Goal: Find specific page/section

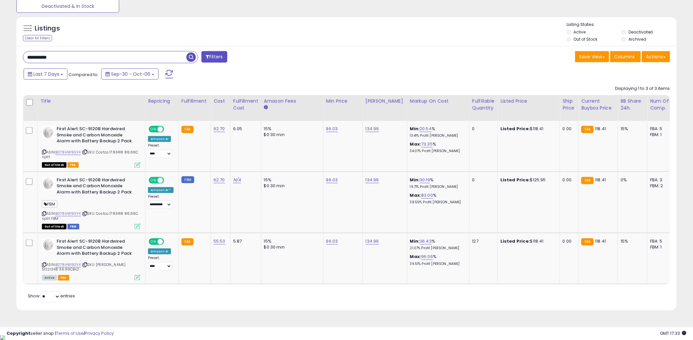
scroll to position [134, 383]
click at [105, 61] on input "**********" at bounding box center [104, 56] width 163 height 11
type input "*"
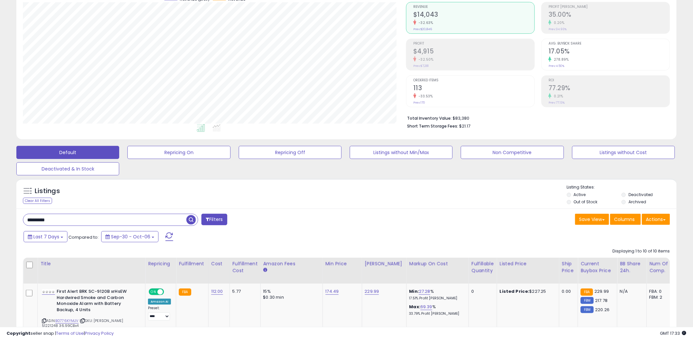
type input "*********"
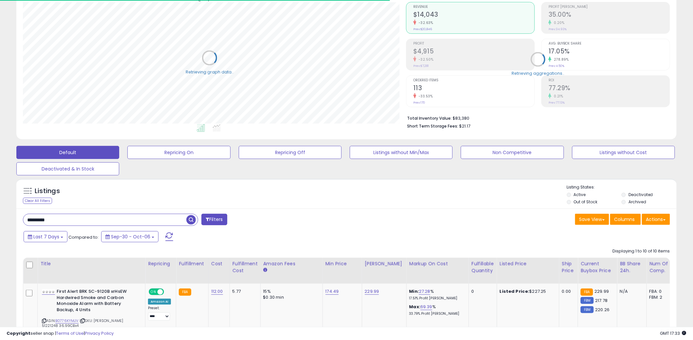
scroll to position [327561, 327311]
click at [54, 238] on span "Last 7 Days" at bounding box center [46, 236] width 26 height 7
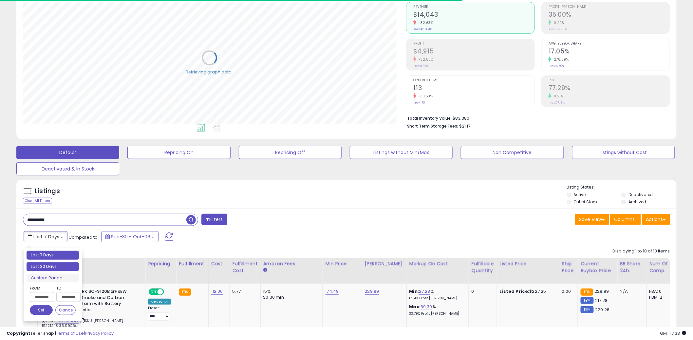
type input "**********"
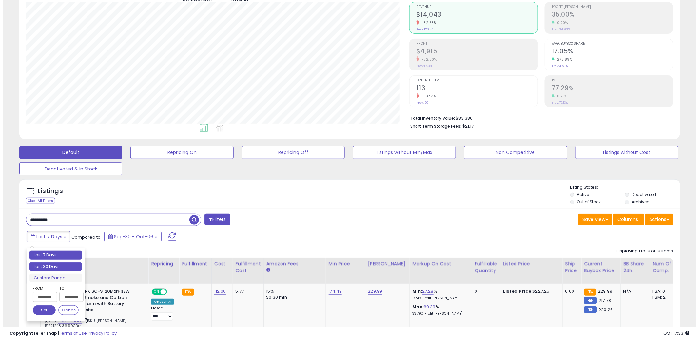
scroll to position [134, 383]
click at [46, 265] on li "Last 30 Days" at bounding box center [53, 266] width 52 height 9
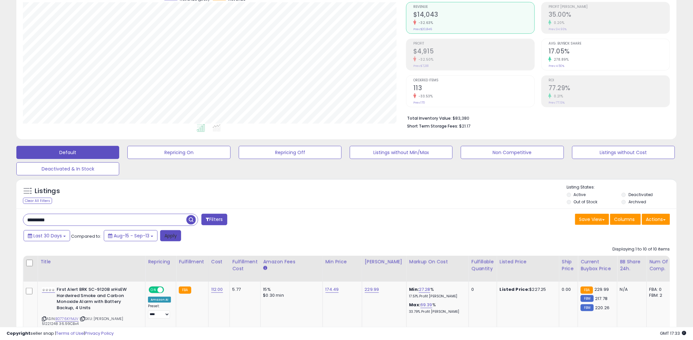
click at [165, 231] on button "Apply" at bounding box center [170, 235] width 21 height 11
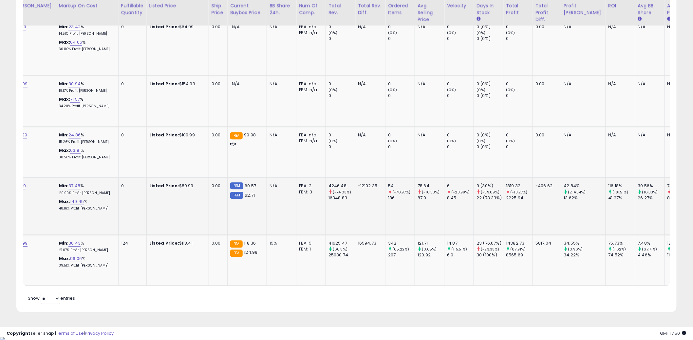
scroll to position [0, 0]
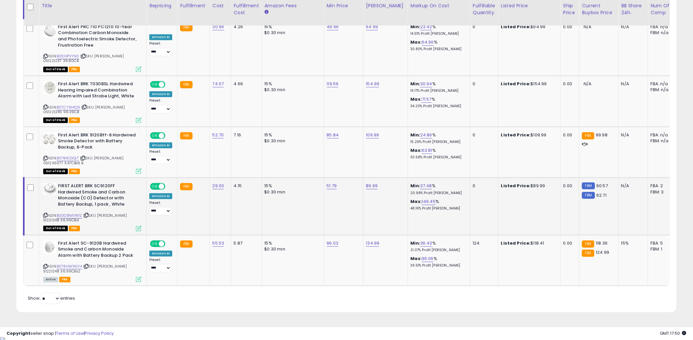
click at [330, 202] on td "51.79" at bounding box center [343, 206] width 39 height 57
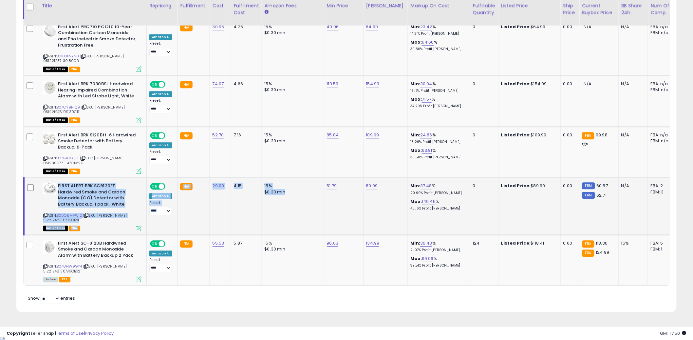
drag, startPoint x: 59, startPoint y: 184, endPoint x: 287, endPoint y: 218, distance: 230.6
click at [284, 218] on tr "**********" at bounding box center [535, 206] width 1023 height 57
click at [287, 218] on td "15% $0.30 min" at bounding box center [293, 206] width 62 height 57
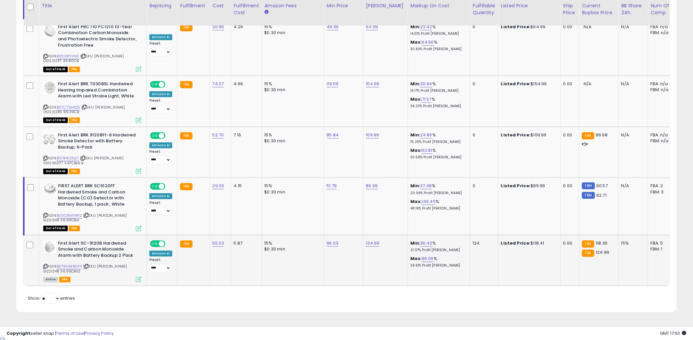
click at [90, 243] on b "First Alert SC-9120B Hardwired Smoke and Carbon Monoxide Alarm with Battery Bac…" at bounding box center [98, 250] width 80 height 20
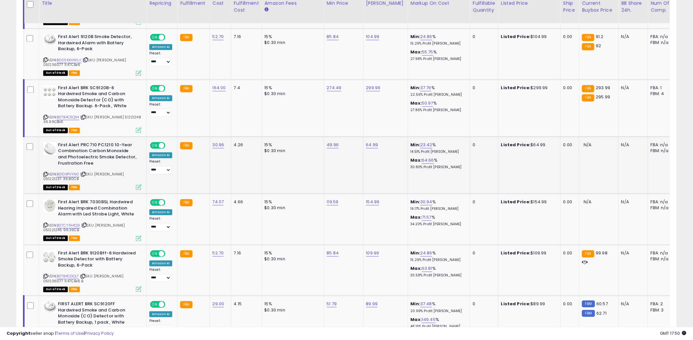
scroll to position [484, 0]
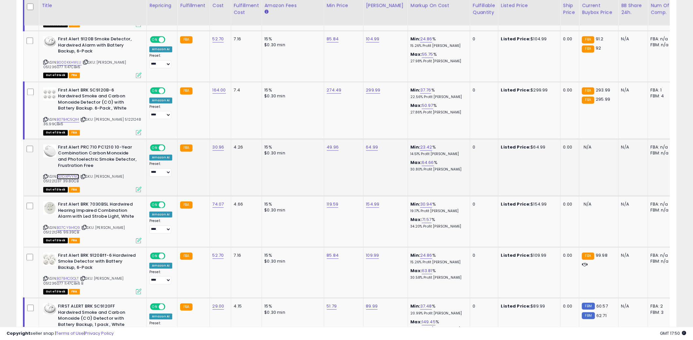
click at [70, 174] on link "B01DXPVYN0" at bounding box center [68, 177] width 23 height 6
click at [72, 225] on link "B07CY9H1Q9" at bounding box center [69, 228] width 24 height 6
click at [73, 276] on link "B07B4CGQLT" at bounding box center [68, 279] width 22 height 6
click at [32, 208] on td at bounding box center [31, 221] width 15 height 51
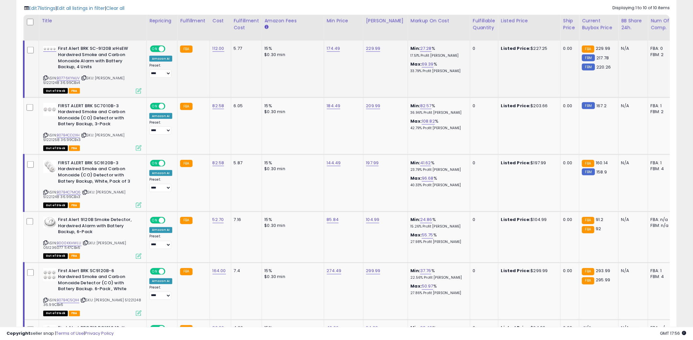
scroll to position [307, 0]
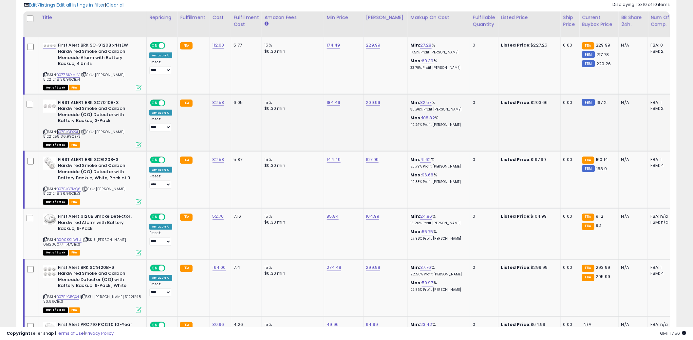
click at [72, 132] on link "B07B4CD2XH" at bounding box center [68, 132] width 23 height 6
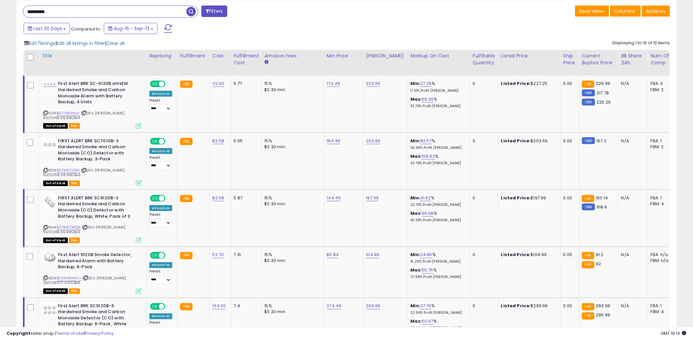
scroll to position [253, 0]
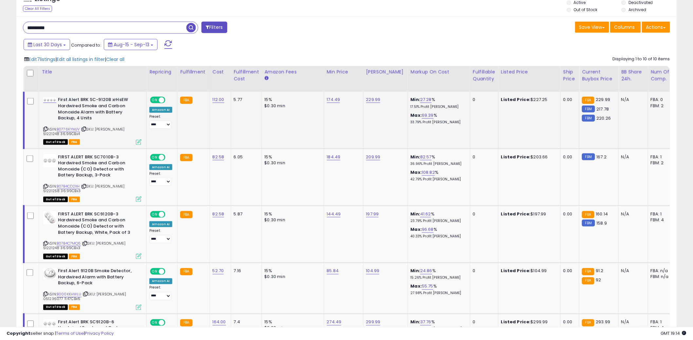
click at [121, 129] on span "| SKU: [PERSON_NAME] 51221248 36.99CBx4" at bounding box center [83, 131] width 81 height 10
copy span "51221248"
